Goal: Information Seeking & Learning: Learn about a topic

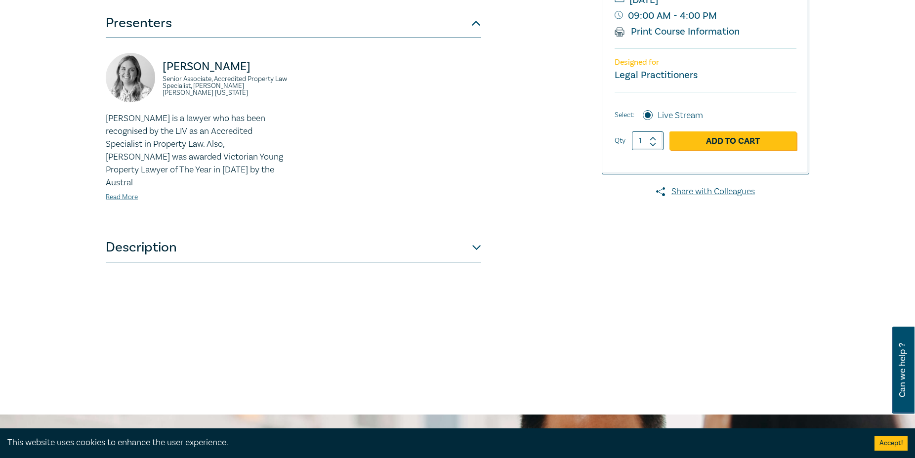
scroll to position [214, 0]
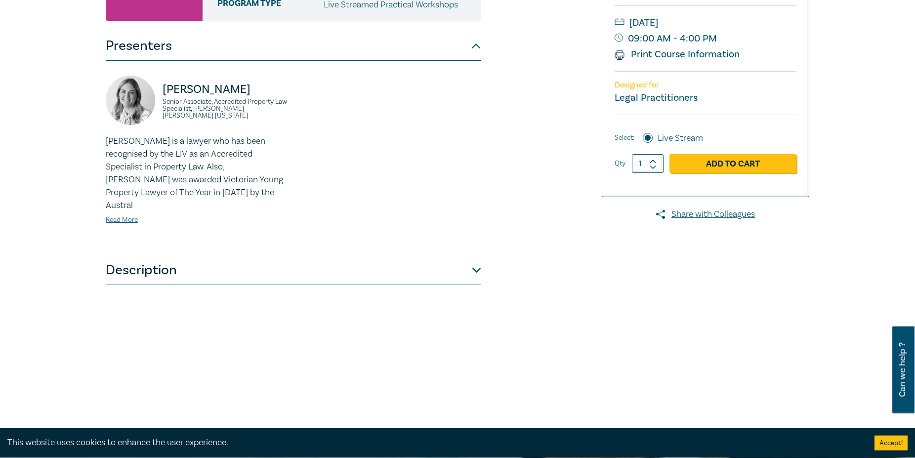
click at [477, 261] on button "Description" at bounding box center [294, 271] width 376 height 30
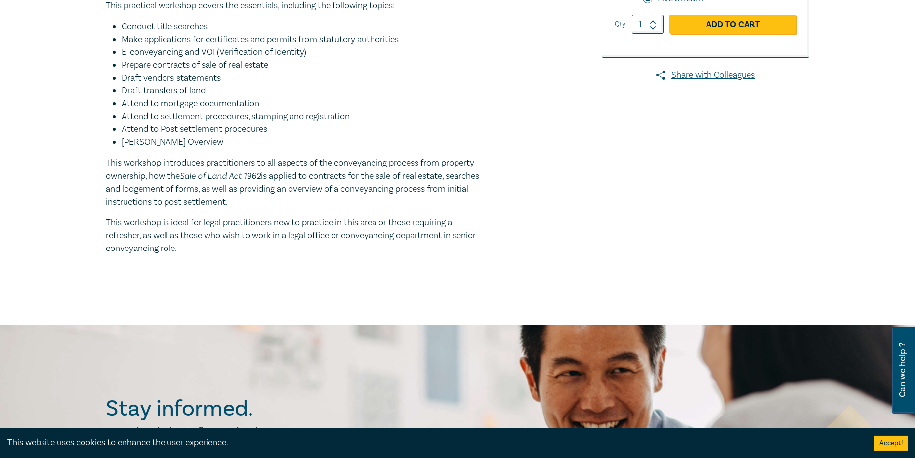
scroll to position [366, 0]
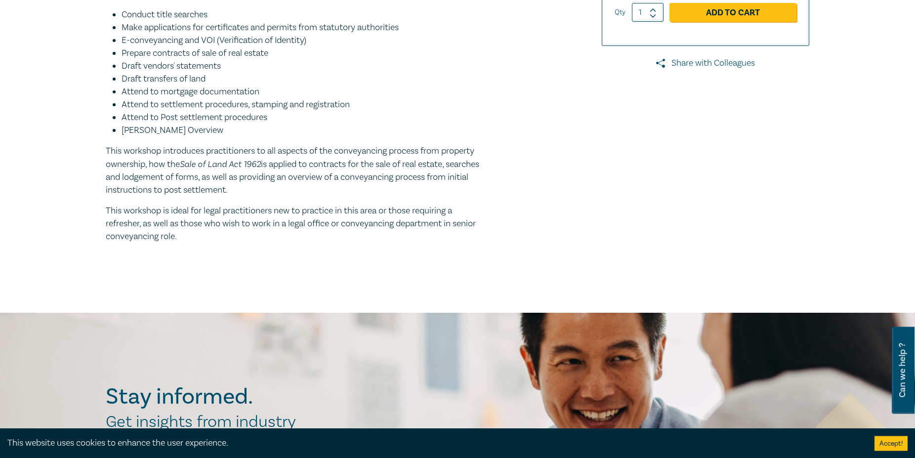
click at [723, 70] on link "Share with Colleagues" at bounding box center [706, 63] width 208 height 13
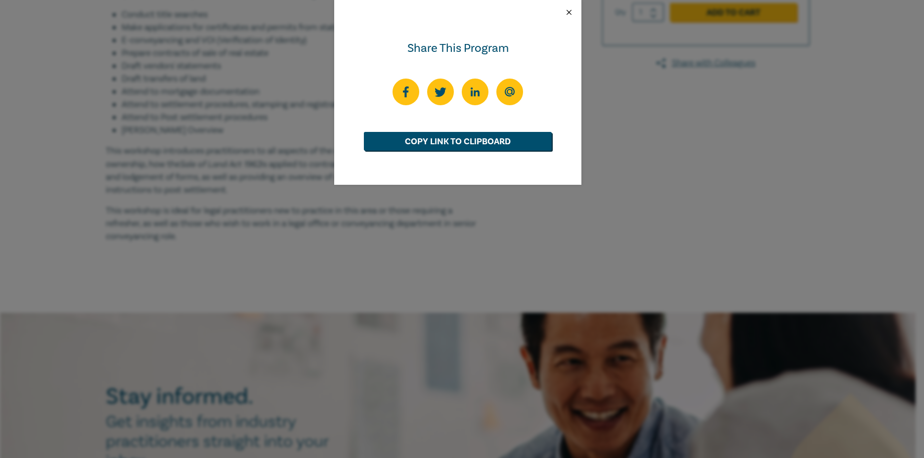
click at [568, 12] on button "Close" at bounding box center [568, 12] width 9 height 9
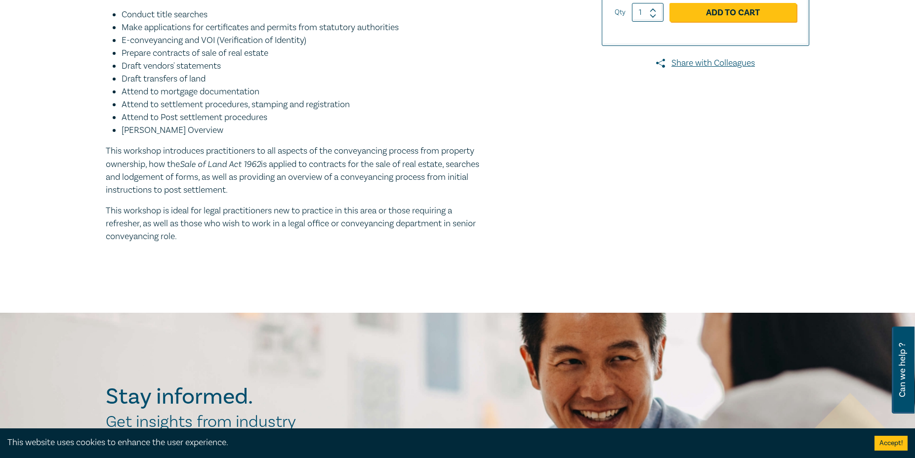
click at [631, 151] on div at bounding box center [696, 5] width 239 height 521
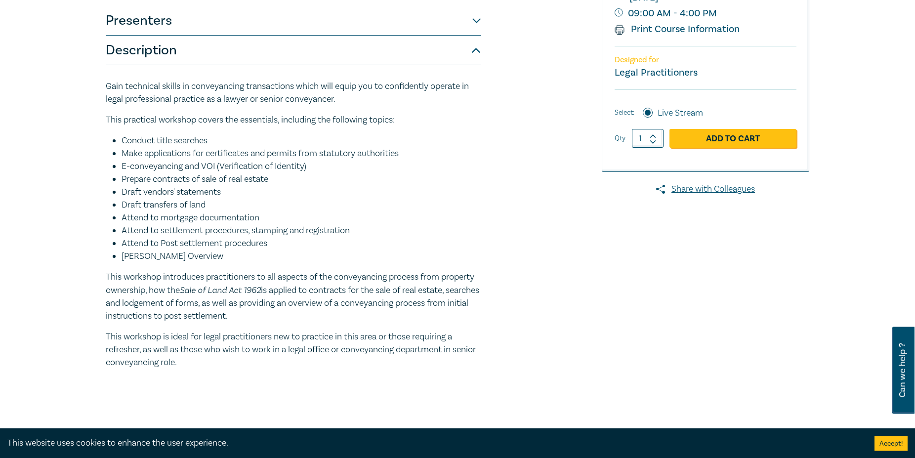
scroll to position [241, 0]
click at [477, 25] on button "Presenters" at bounding box center [294, 20] width 376 height 30
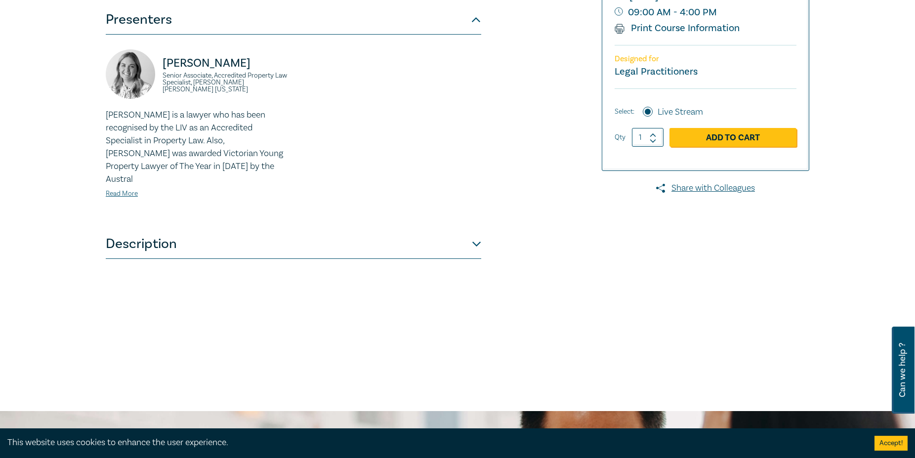
click at [477, 25] on button "Presenters" at bounding box center [294, 20] width 376 height 30
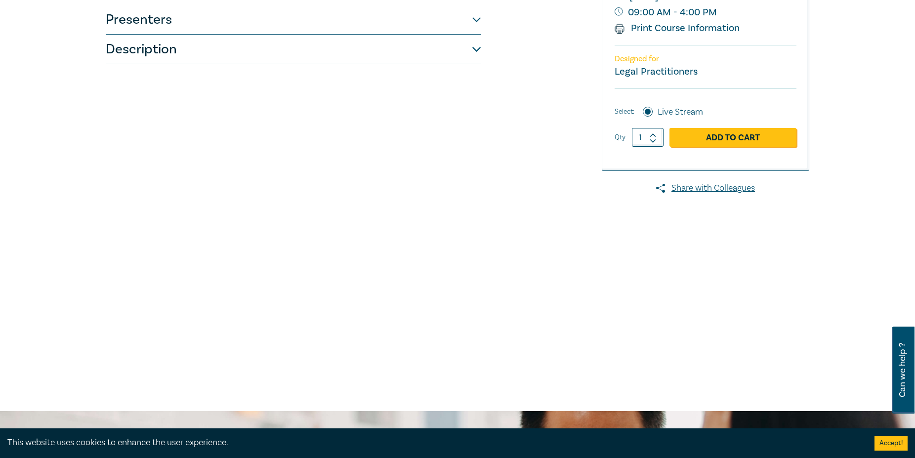
click at [478, 49] on button "Description" at bounding box center [294, 50] width 376 height 30
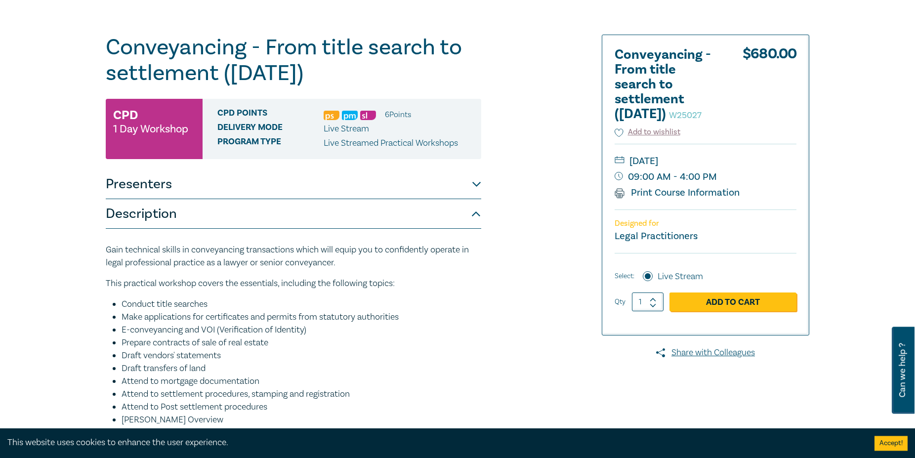
scroll to position [0, 0]
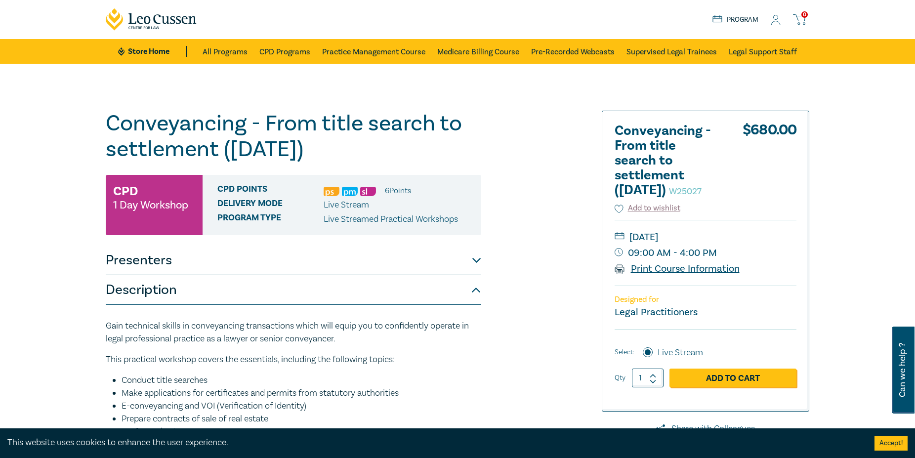
click at [672, 275] on link "Print Course Information" at bounding box center [677, 268] width 125 height 13
